Goal: Task Accomplishment & Management: Manage account settings

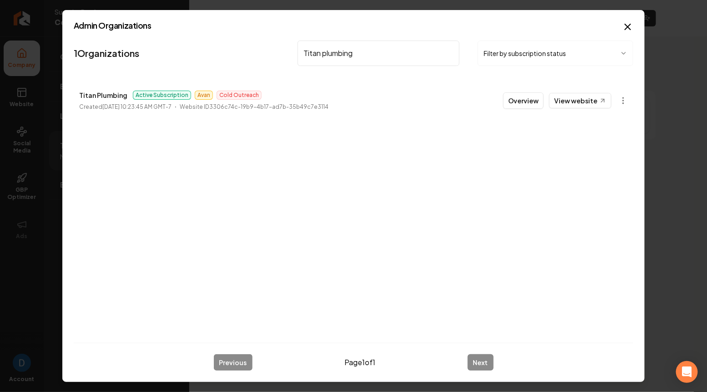
click at [370, 51] on input "Titan plumbing" at bounding box center [379, 53] width 162 height 25
type input "Husband"
click at [574, 97] on link "View website" at bounding box center [580, 100] width 62 height 15
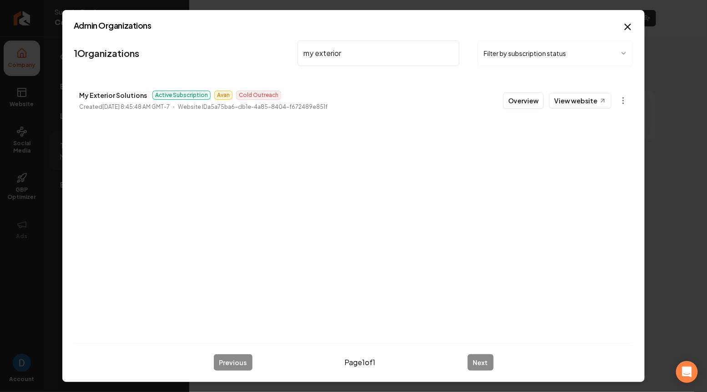
type input "my exterior"
click at [106, 90] on p "My Exterior Solutions" at bounding box center [113, 95] width 68 height 11
copy p "My Exterior Solutions"
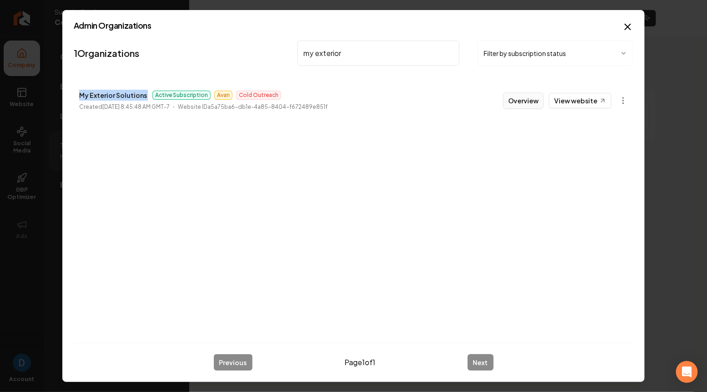
click at [536, 100] on button "Overview" at bounding box center [523, 100] width 41 height 16
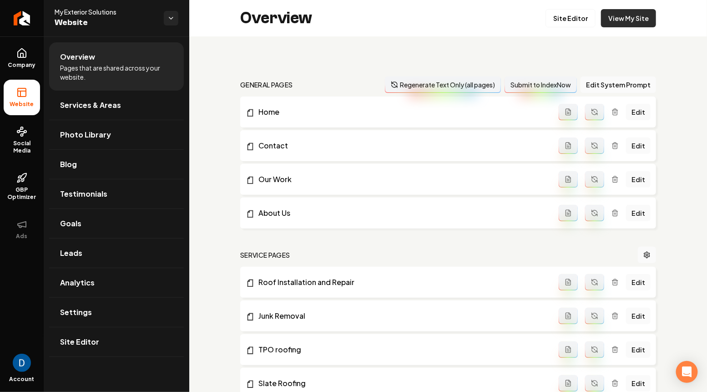
click at [635, 14] on link "View My Site" at bounding box center [628, 18] width 55 height 18
click at [102, 307] on link "Settings" at bounding box center [116, 312] width 135 height 29
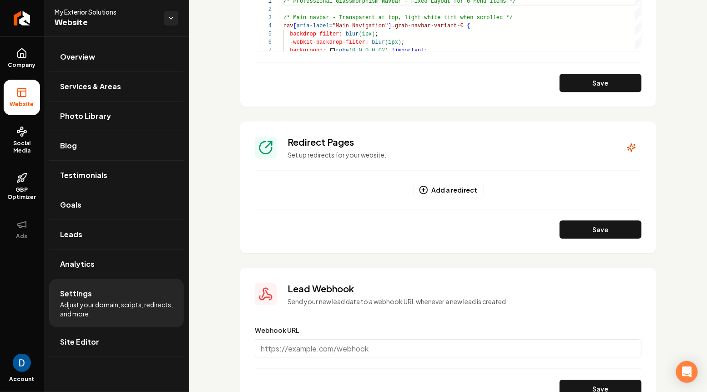
scroll to position [821, 0]
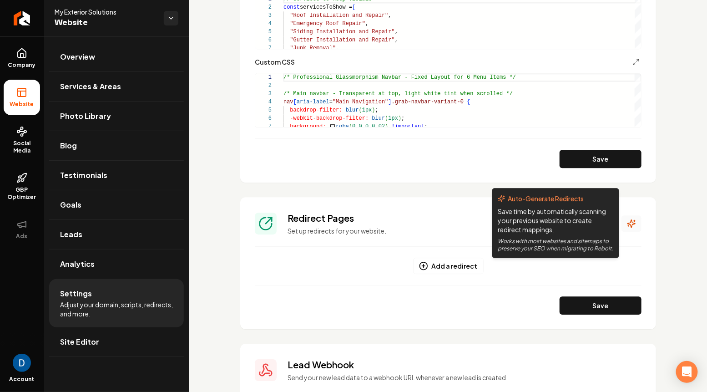
click at [629, 223] on icon "Main content area" at bounding box center [632, 224] width 8 height 8
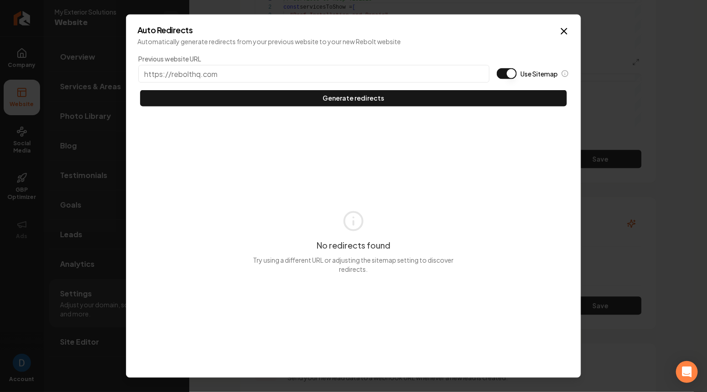
type input "My Exterior Solutions"
click at [571, 26] on div "Auto Redirects Automatically generate redirects from your previous website to y…" at bounding box center [353, 196] width 455 height 364
click at [565, 28] on icon "button" at bounding box center [564, 30] width 11 height 11
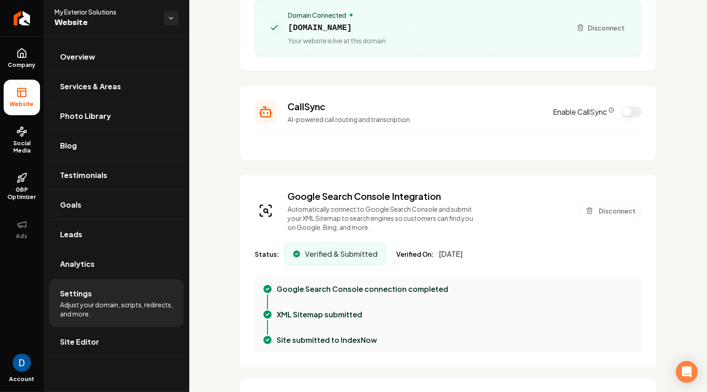
scroll to position [0, 0]
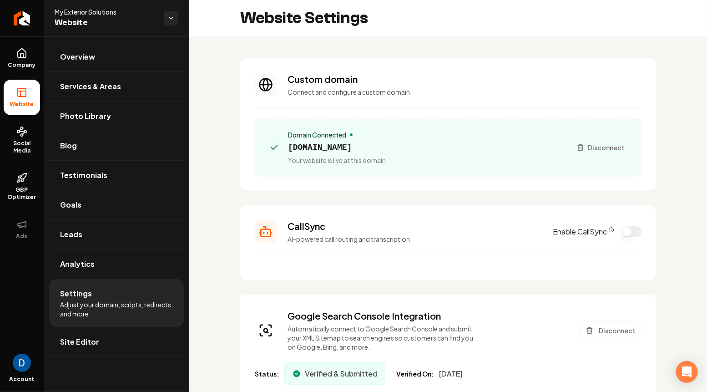
click at [328, 139] on div "Domain Connected [DOMAIN_NAME] Your website is live at this domain" at bounding box center [337, 147] width 98 height 35
click at [328, 147] on span "[DOMAIN_NAME]" at bounding box center [337, 147] width 98 height 13
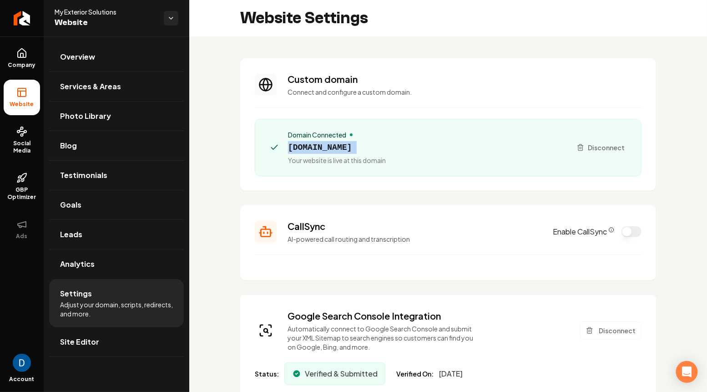
click at [328, 147] on span "[DOMAIN_NAME]" at bounding box center [337, 147] width 98 height 13
copy span "[DOMAIN_NAME]"
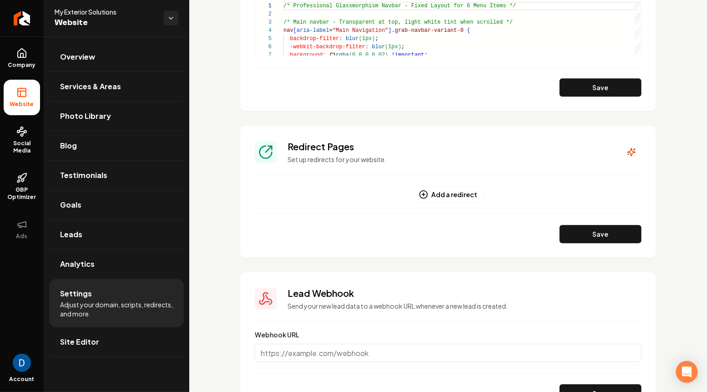
scroll to position [953, 0]
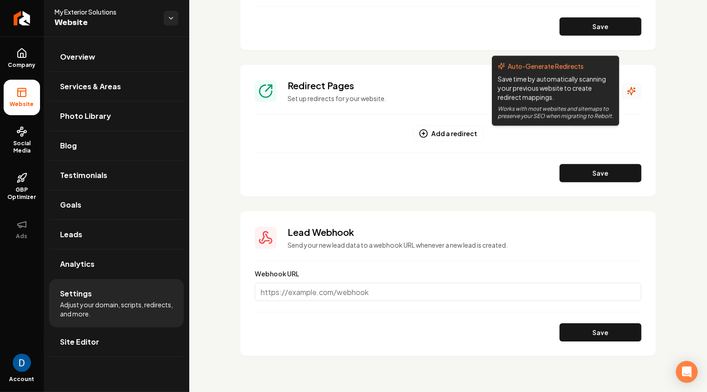
click at [627, 92] on button "Main content area" at bounding box center [632, 91] width 20 height 16
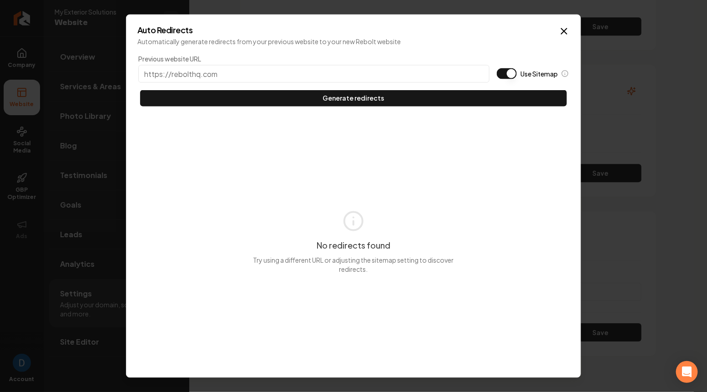
click at [511, 77] on button "Use Sitemap" at bounding box center [507, 73] width 20 height 11
click at [324, 67] on input "Previous website URL" at bounding box center [313, 74] width 351 height 18
paste input "[DOMAIN_NAME]"
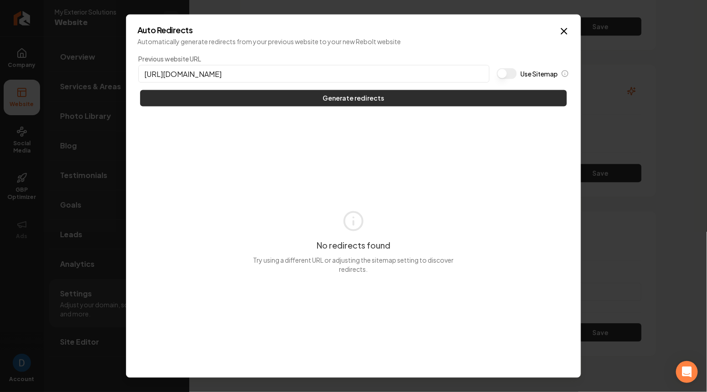
type input "[URL][DOMAIN_NAME]"
click at [273, 91] on button "Generate redirects" at bounding box center [353, 98] width 427 height 16
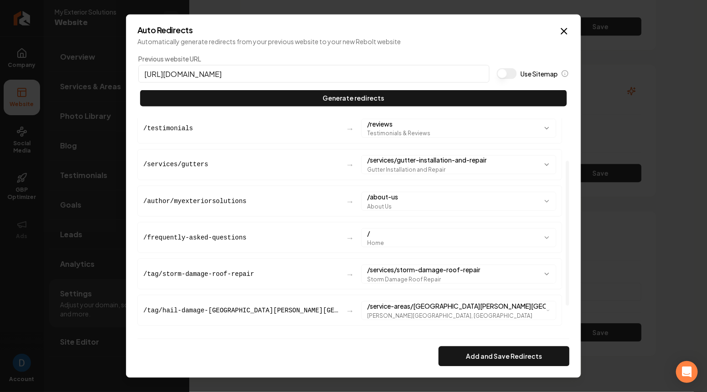
scroll to position [100, 0]
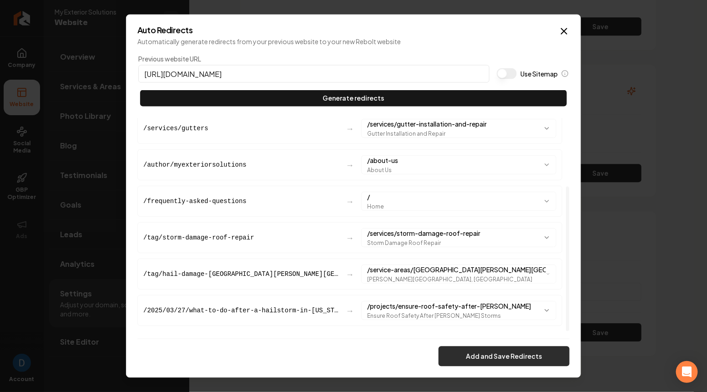
click at [478, 361] on button "Add and Save Redirects" at bounding box center [504, 356] width 131 height 20
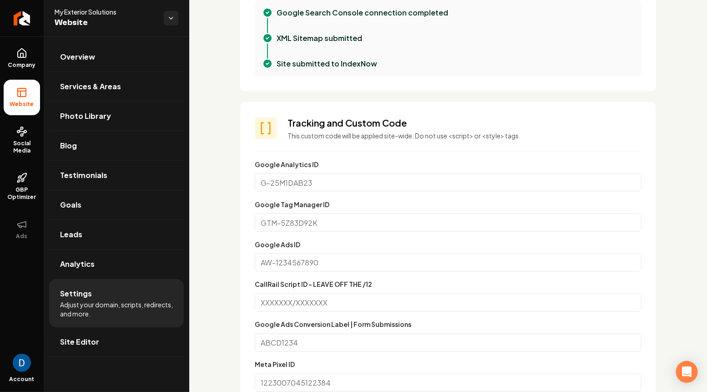
scroll to position [0, 0]
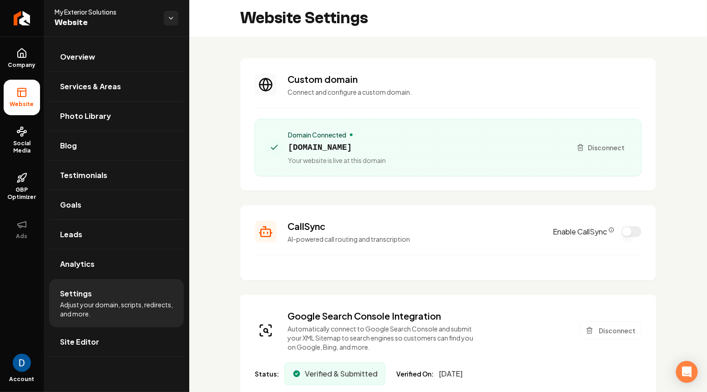
click at [324, 147] on span "[DOMAIN_NAME]" at bounding box center [337, 147] width 98 height 13
copy span "[DOMAIN_NAME]"
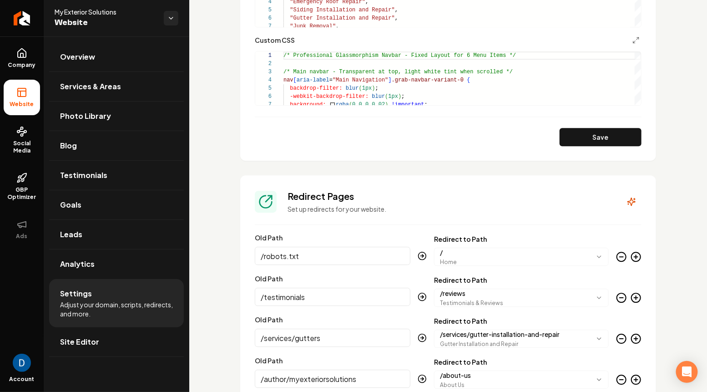
scroll to position [864, 0]
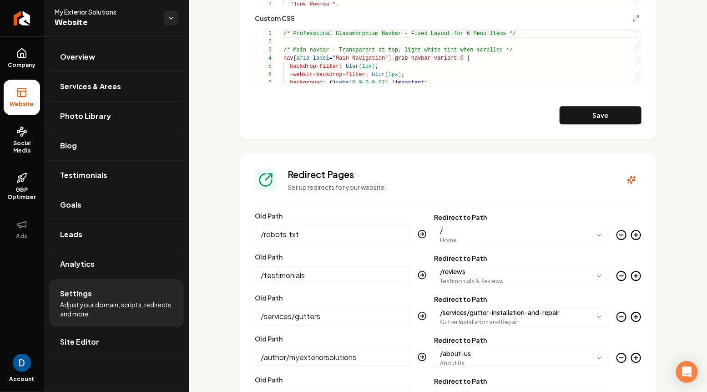
click at [625, 235] on icon "Main content area" at bounding box center [621, 234] width 11 height 11
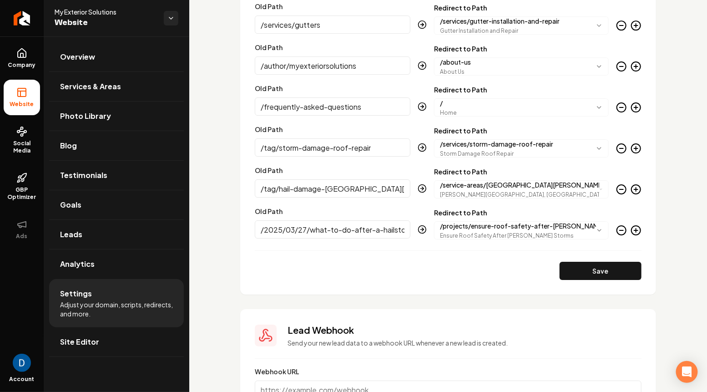
scroll to position [1204, 0]
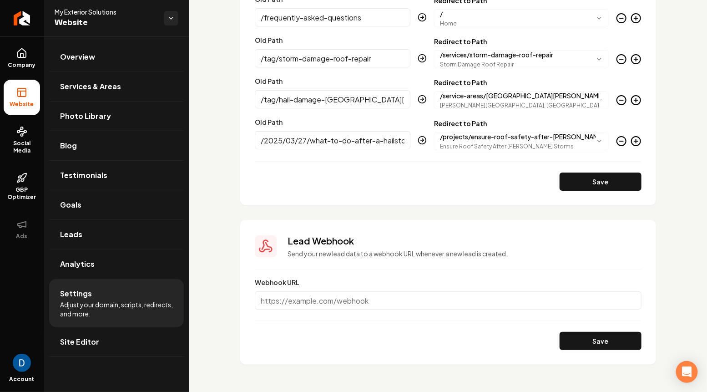
click at [595, 197] on section "**********" at bounding box center [448, 9] width 416 height 391
click at [593, 181] on button "Save" at bounding box center [601, 182] width 82 height 18
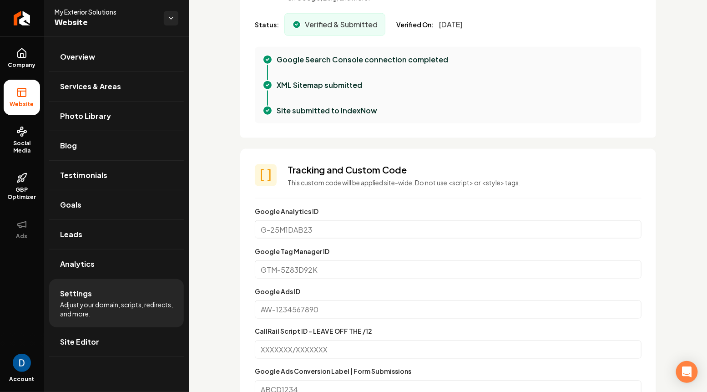
scroll to position [0, 0]
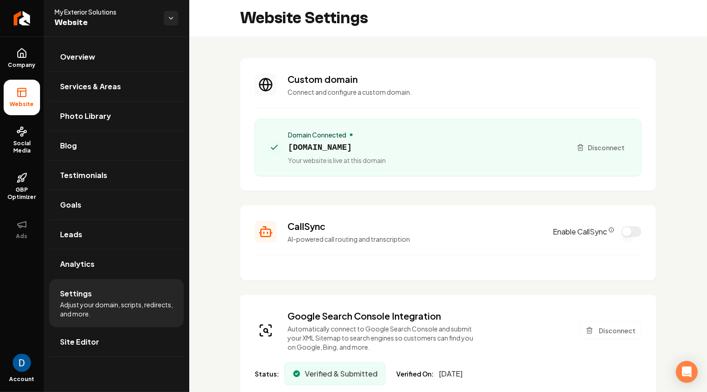
click at [315, 148] on span "[DOMAIN_NAME]" at bounding box center [337, 147] width 98 height 13
copy span "[DOMAIN_NAME]"
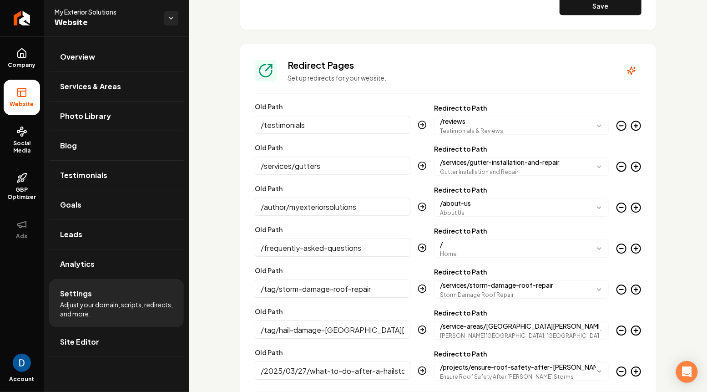
scroll to position [1213, 0]
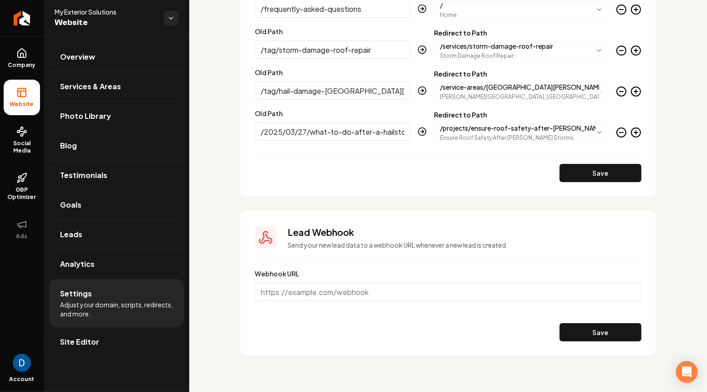
click at [639, 132] on icon "Main content area" at bounding box center [636, 132] width 11 height 11
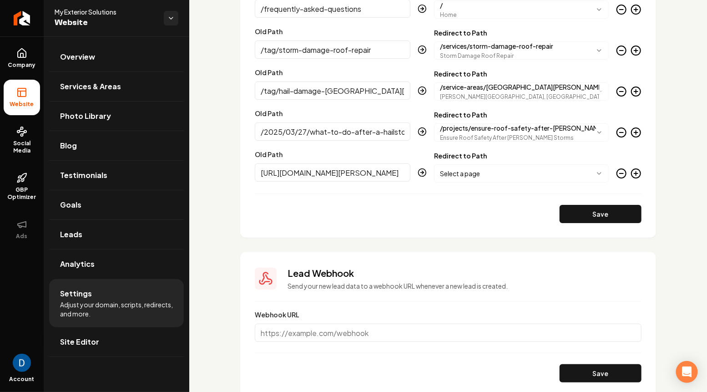
scroll to position [0, 0]
click at [373, 173] on input "[URL][DOMAIN_NAME][PERSON_NAME]" at bounding box center [333, 172] width 156 height 18
type input "/about-my-exterior-solutions-[PERSON_NAME]-[GEOGRAPHIC_DATA]/"
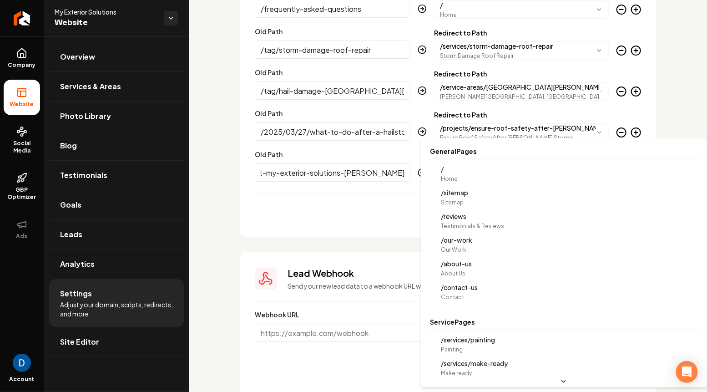
click at [496, 176] on body "Company Website Social Media GBP Optimizer Ads Account My Exterior Solutions We…" at bounding box center [353, 196] width 707 height 392
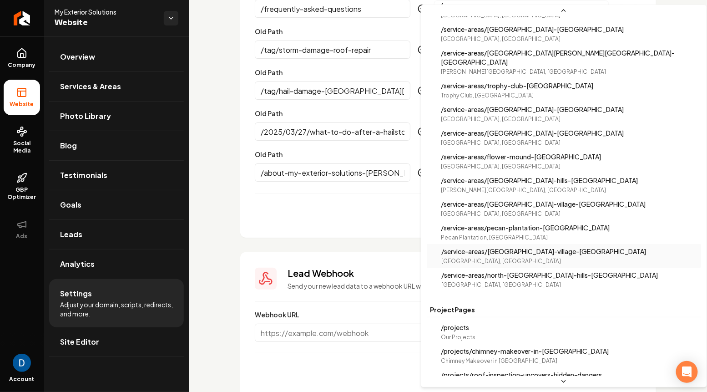
scroll to position [1165, 0]
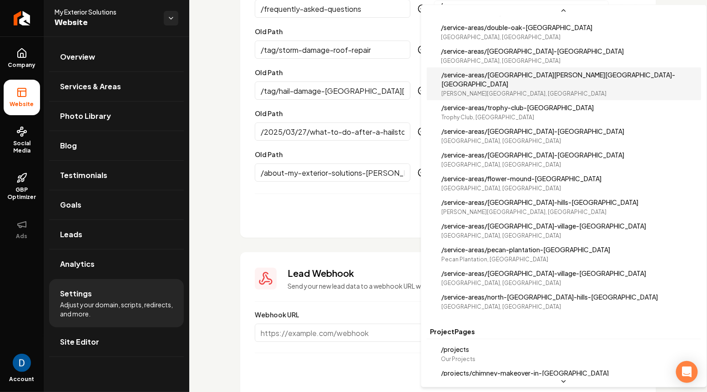
select select "**********"
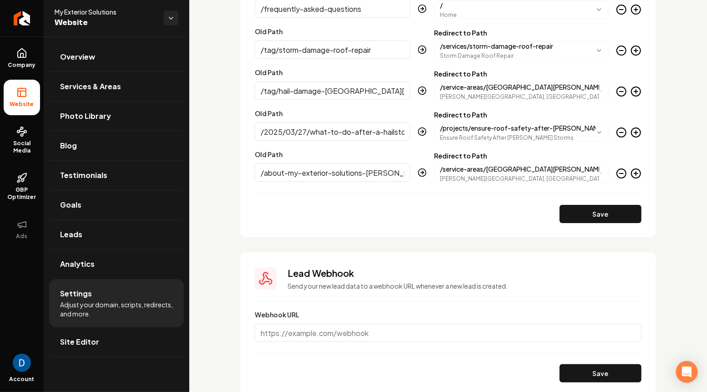
click at [634, 173] on icon "Main content area" at bounding box center [636, 173] width 11 height 11
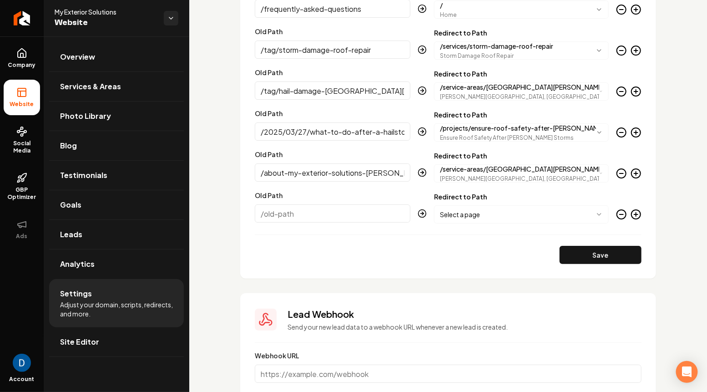
paste input "[URL][DOMAIN_NAME]"
click at [286, 215] on input "[URL][DOMAIN_NAME]" at bounding box center [333, 213] width 156 height 18
click at [375, 214] on input "[URL][DOMAIN_NAME]" at bounding box center [333, 213] width 156 height 18
click at [374, 213] on input "[URL][DOMAIN_NAME]" at bounding box center [333, 213] width 156 height 18
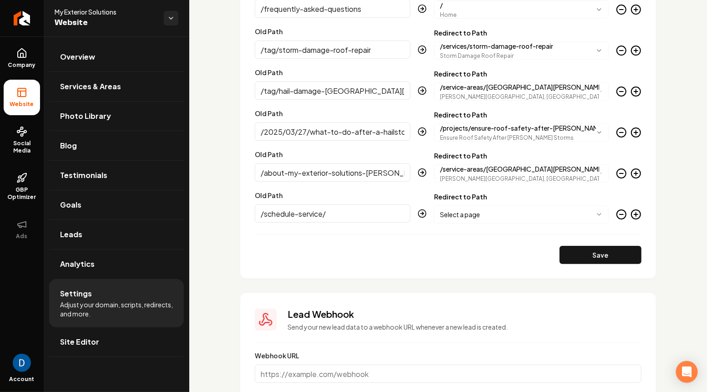
type input "/schedule-service/"
click at [335, 170] on input "/about-my-exterior-solutions-[PERSON_NAME]-[GEOGRAPHIC_DATA]/" at bounding box center [333, 172] width 156 height 18
click at [341, 213] on input "/schedule-service/" at bounding box center [333, 213] width 156 height 18
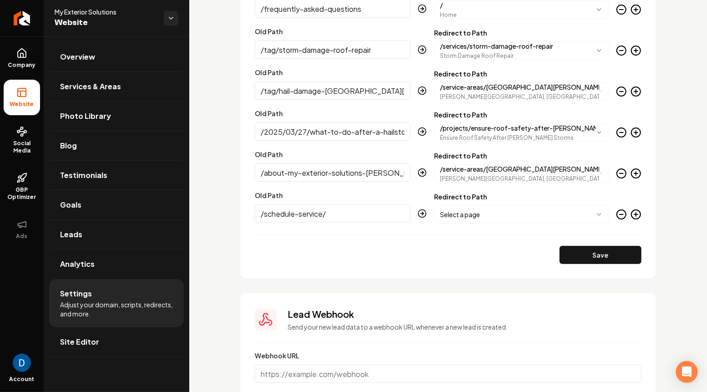
click at [534, 213] on body "Company Website Social Media GBP Optimizer Ads Account My Exterior Solutions We…" at bounding box center [353, 196] width 707 height 392
click at [637, 211] on icon "Main content area" at bounding box center [636, 214] width 11 height 11
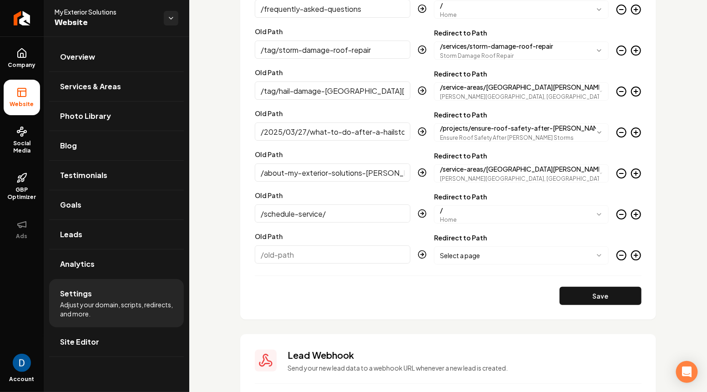
paste input "[URL][DOMAIN_NAME]"
click at [374, 254] on input "[URL][DOMAIN_NAME]" at bounding box center [333, 254] width 156 height 18
type input "/resources/"
click at [472, 255] on body "Company Website Social Media GBP Optimizer Ads Account My Exterior Solutions We…" at bounding box center [353, 196] width 707 height 392
click at [633, 255] on icon "Main content area" at bounding box center [636, 255] width 11 height 11
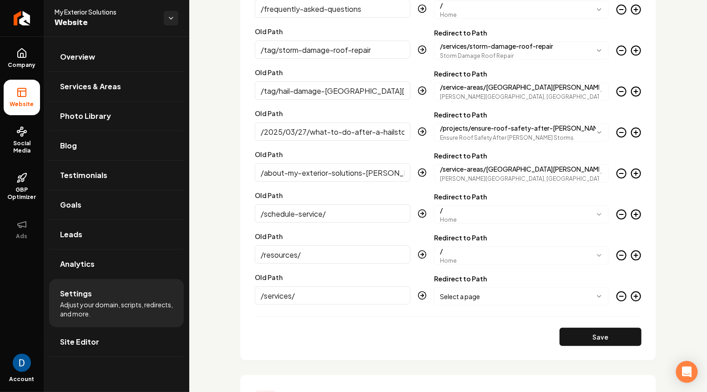
type input "/services/"
click at [495, 295] on body "Company Website Social Media GBP Optimizer Ads Account My Exterior Solutions We…" at bounding box center [353, 196] width 707 height 392
click at [638, 296] on icon "Main content area" at bounding box center [637, 296] width 4 height 0
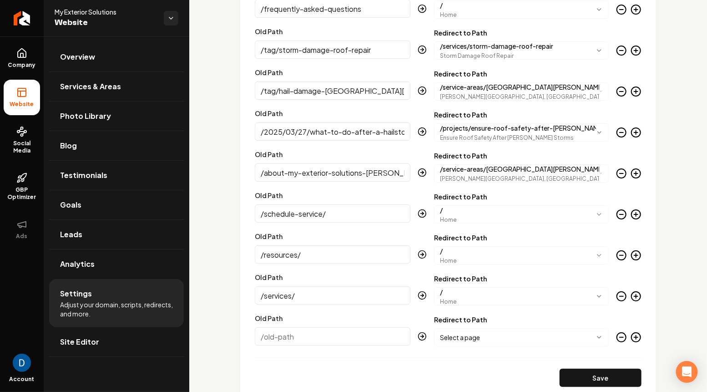
paste input "/tag/hail-damage-insurance-steps/"
type input "/tag/hail-damage-insurance-steps/"
click at [511, 335] on body "Company Website Social Media GBP Optimizer Ads Account My Exterior Solutions We…" at bounding box center [353, 196] width 707 height 392
click at [638, 335] on icon "Main content area" at bounding box center [636, 337] width 11 height 11
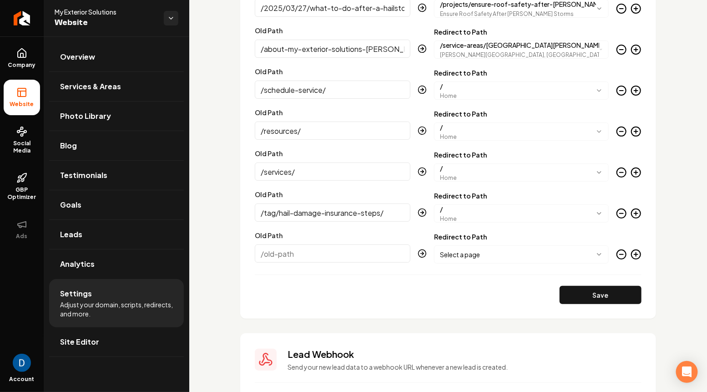
scroll to position [1348, 0]
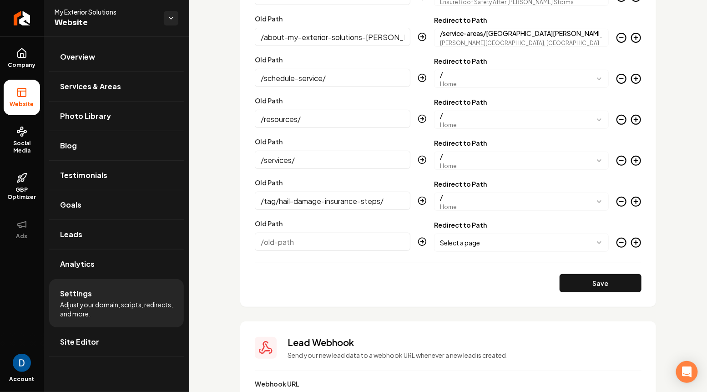
paste input "/my-exterior-solutions/"
type input "/my-exterior-solutions/"
click at [514, 243] on body "Company Website Social Media GBP Optimizer Ads Account My Exterior Solutions We…" at bounding box center [353, 196] width 707 height 392
click at [635, 245] on icon "Main content area" at bounding box center [636, 242] width 11 height 11
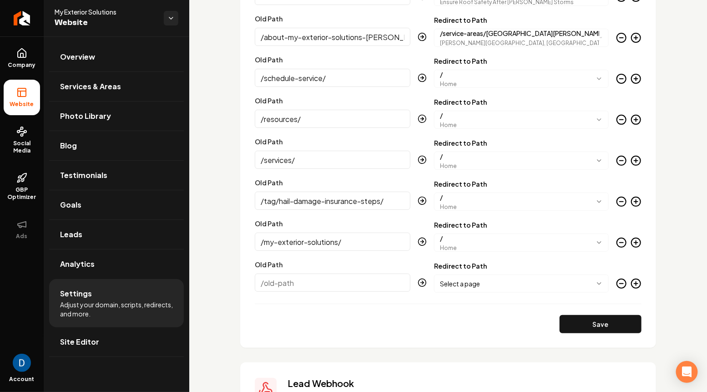
paste input "/layout_tag/light/"
type input "/layout_tag/light/"
click at [513, 278] on body "Company Website Social Media GBP Optimizer Ads Account My Exterior Solutions We…" at bounding box center [353, 196] width 707 height 392
click at [638, 285] on icon "Main content area" at bounding box center [636, 283] width 11 height 11
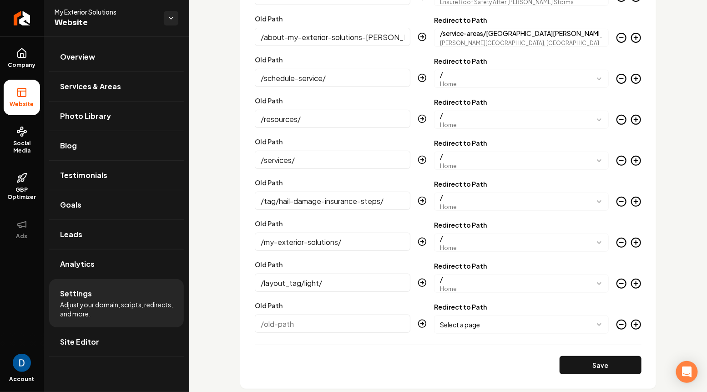
paste input "/profile/"
type input "/profile/"
click at [549, 324] on body "Company Website Social Media GBP Optimizer Ads Account My Exterior Solutions We…" at bounding box center [353, 196] width 707 height 392
click at [637, 321] on icon "Main content area" at bounding box center [636, 324] width 11 height 11
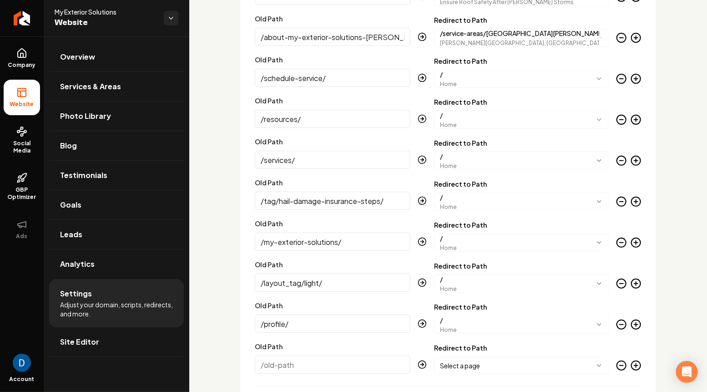
paste input "/logout/"
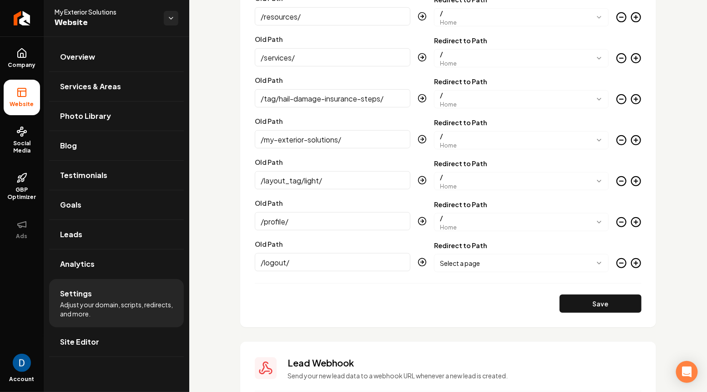
scroll to position [1494, 0]
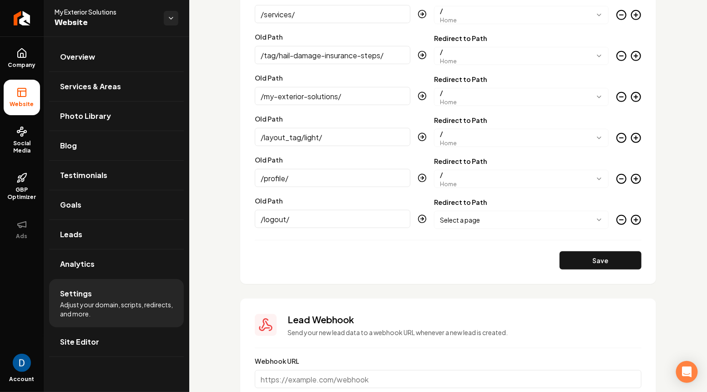
type input "/logout/"
click at [491, 220] on body "Company Website Social Media GBP Optimizer Ads Account My Exterior Solutions We…" at bounding box center [353, 196] width 707 height 392
click at [640, 218] on icon "Main content area" at bounding box center [636, 219] width 11 height 11
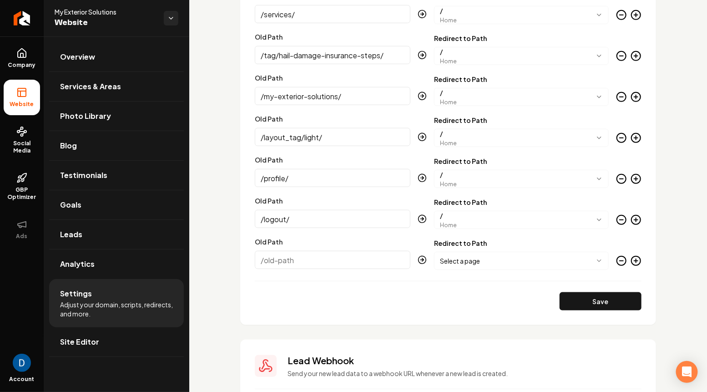
paste input "/services/roofing/"
type input "/services/roofing/"
click at [537, 263] on body "Company Website Social Media GBP Optimizer Ads Account My Exterior Solutions We…" at bounding box center [353, 196] width 707 height 392
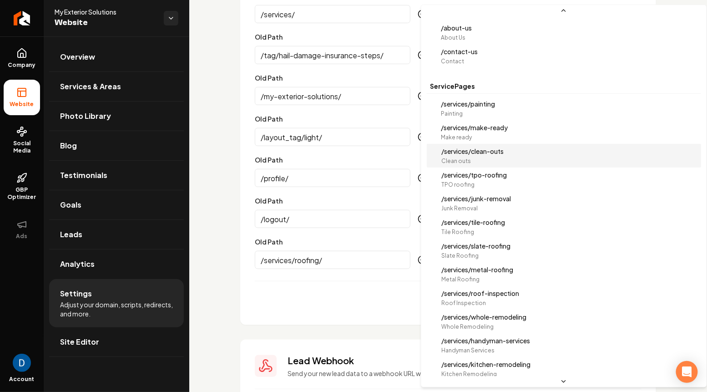
scroll to position [0, 0]
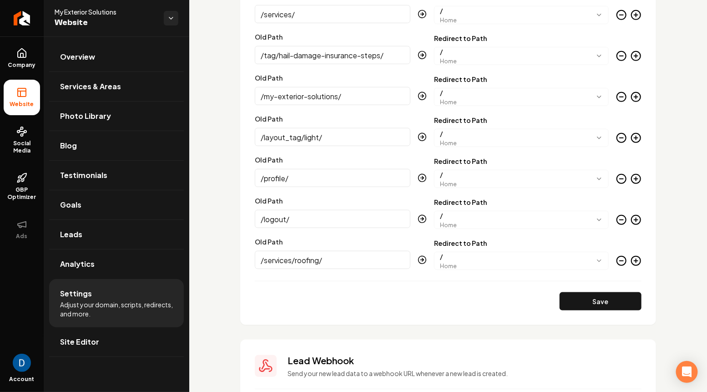
click at [635, 260] on icon "Main content area" at bounding box center [636, 260] width 11 height 11
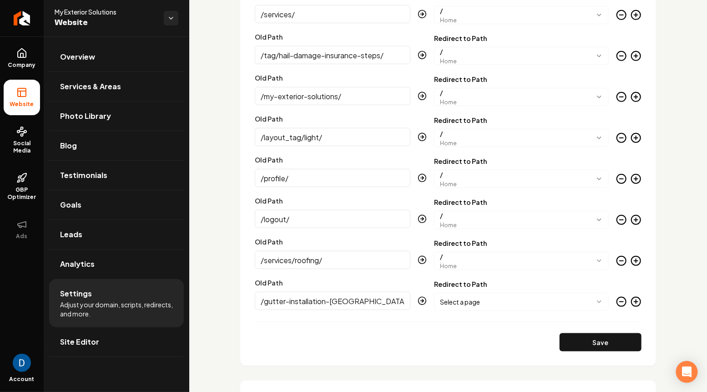
type input "/gutter-installation-[GEOGRAPHIC_DATA][PERSON_NAME][GEOGRAPHIC_DATA]-[GEOGRAPHI…"
click at [496, 300] on body "Company Website Social Media GBP Optimizer Ads Account My Exterior Solutions We…" at bounding box center [353, 196] width 707 height 392
click at [635, 303] on icon "Main content area" at bounding box center [636, 301] width 11 height 11
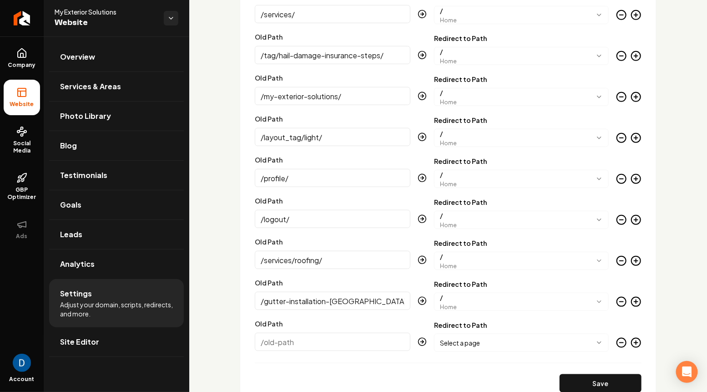
paste input "/about-us/"
type input "/about-us/"
click at [548, 341] on body "Company Website Social Media GBP Optimizer Ads Account My Exterior Solutions We…" at bounding box center [353, 196] width 707 height 392
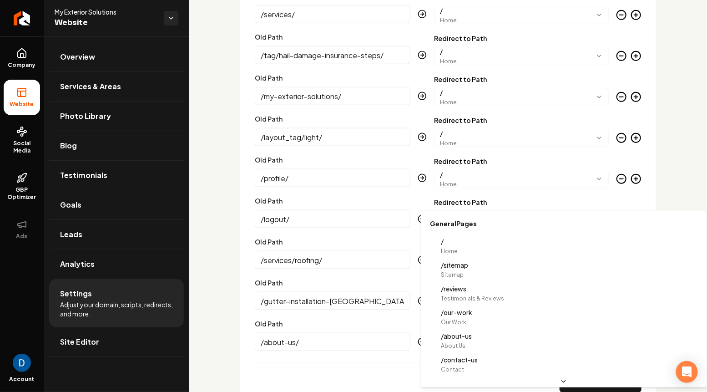
select select "*********"
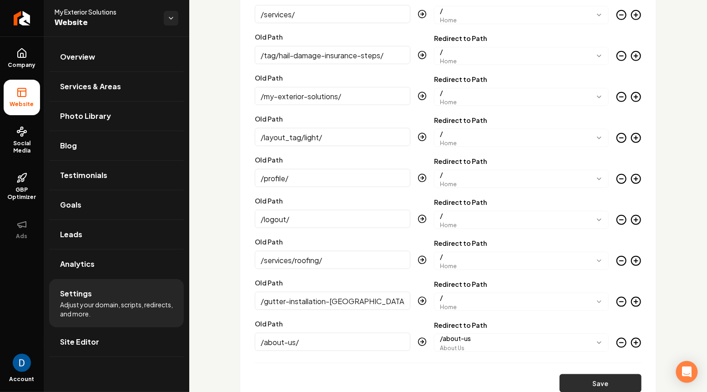
click at [593, 379] on button "Save" at bounding box center [601, 383] width 82 height 18
click at [578, 380] on button "Save" at bounding box center [601, 383] width 82 height 18
click at [578, 385] on button "Save" at bounding box center [601, 383] width 82 height 18
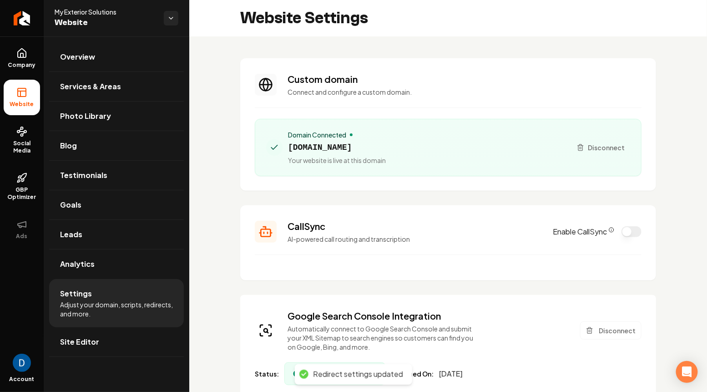
click at [363, 147] on span "[DOMAIN_NAME]" at bounding box center [337, 147] width 98 height 13
copy span "[DOMAIN_NAME]"
